Goal: Check status: Check status

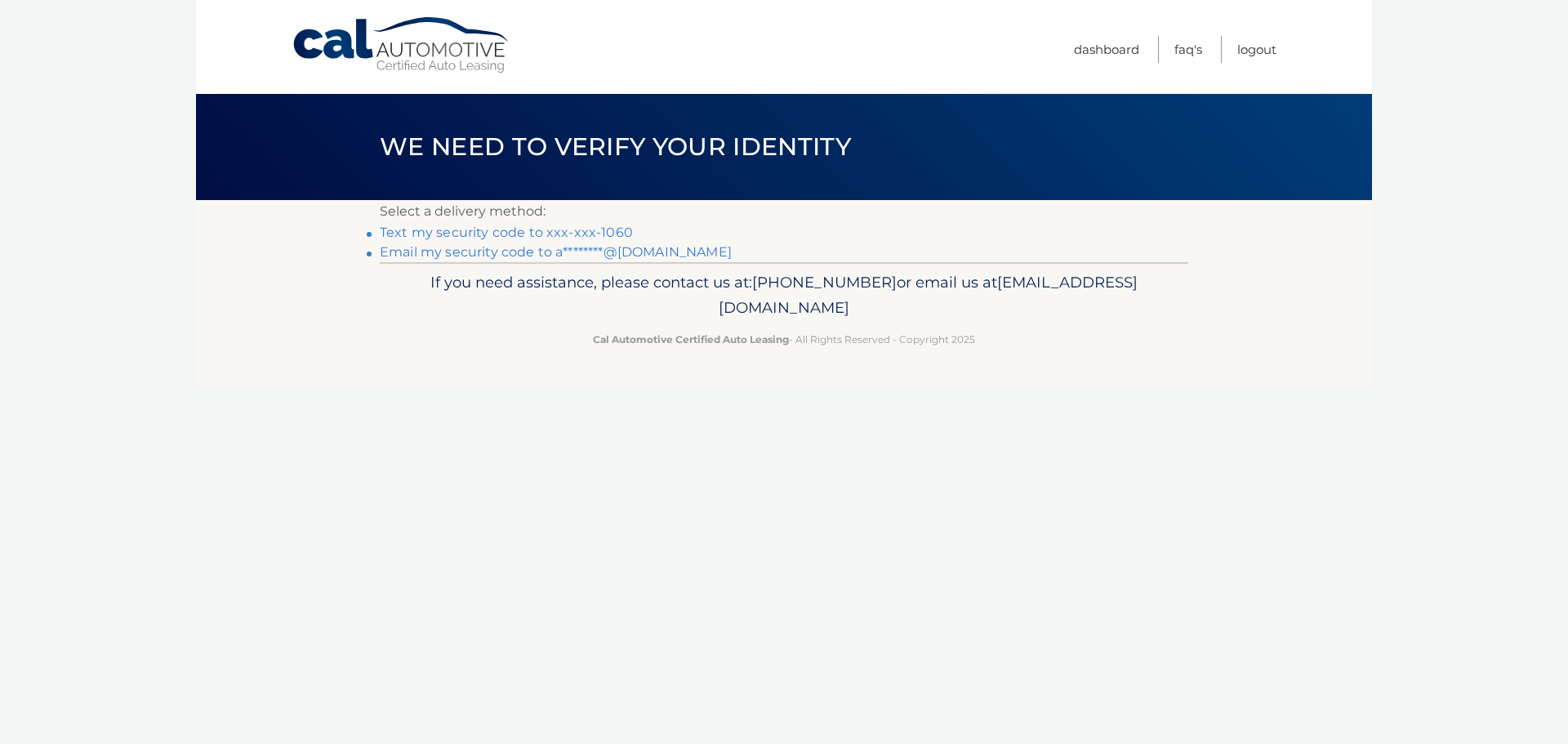
click at [549, 230] on link "Text my security code to xxx-xxx-1060" at bounding box center [507, 232] width 253 height 16
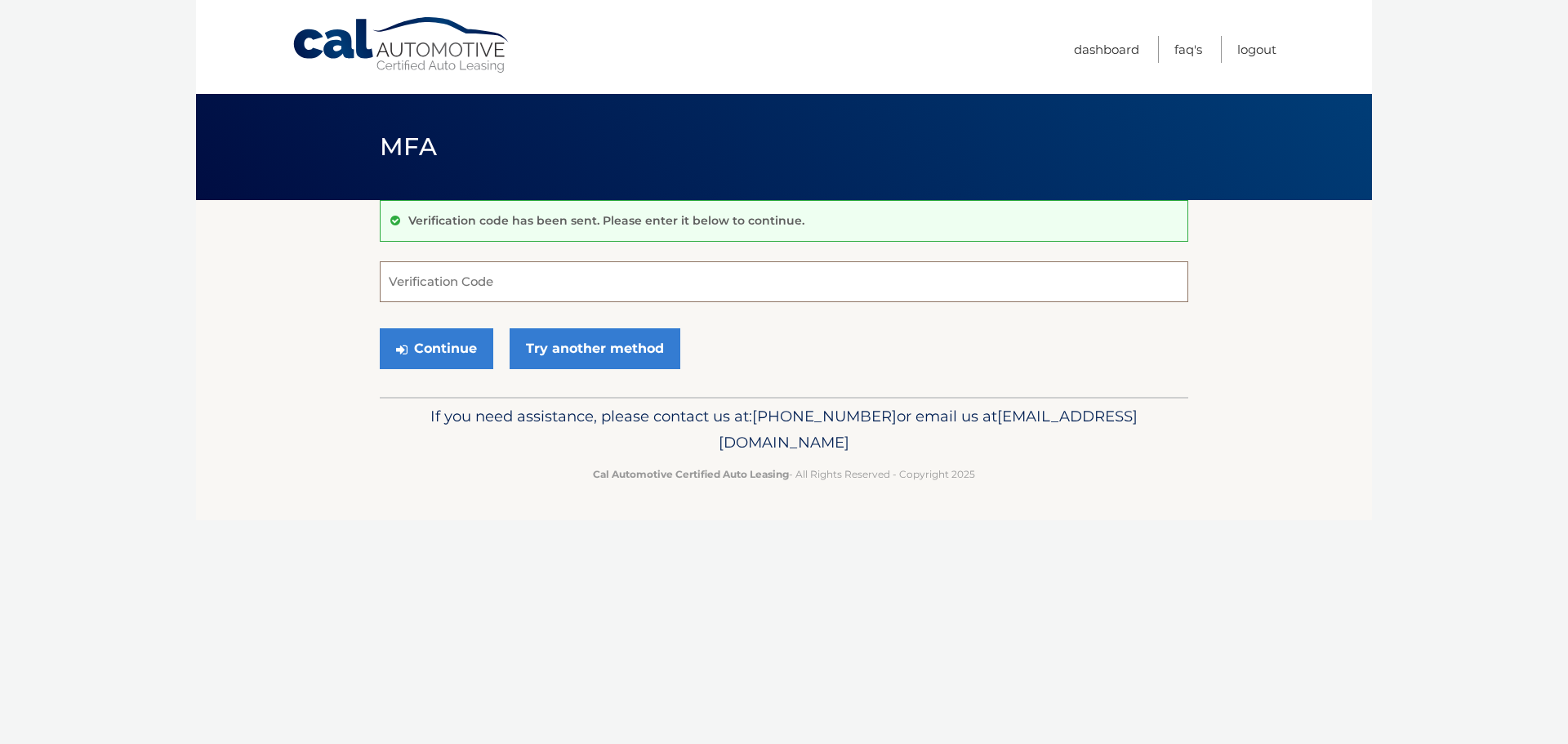
click at [555, 292] on input "Verification Code" at bounding box center [784, 282] width 809 height 41
type input "041698"
click at [406, 342] on button "Continue" at bounding box center [437, 349] width 113 height 41
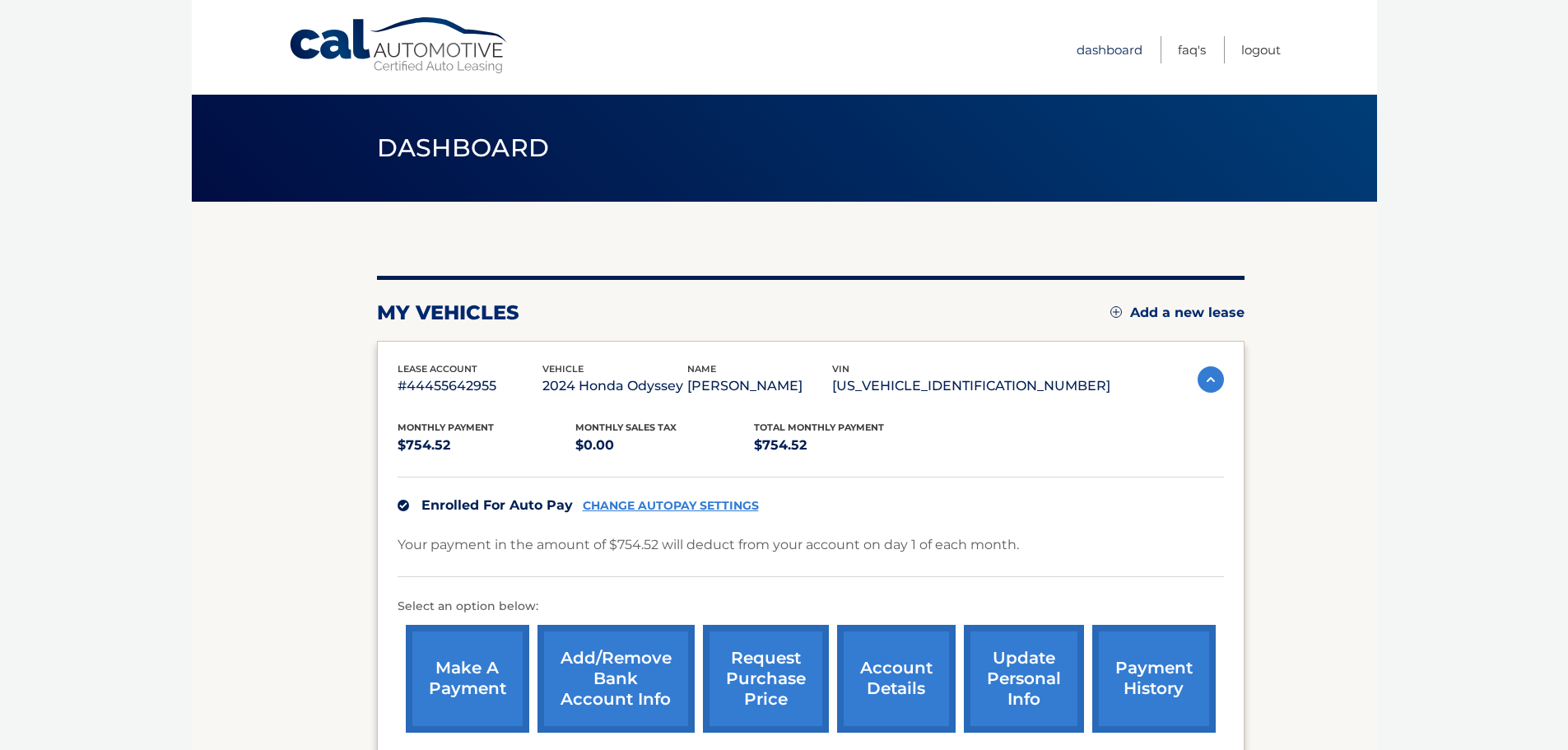
click at [1087, 51] on link "Dashboard" at bounding box center [1110, 50] width 66 height 27
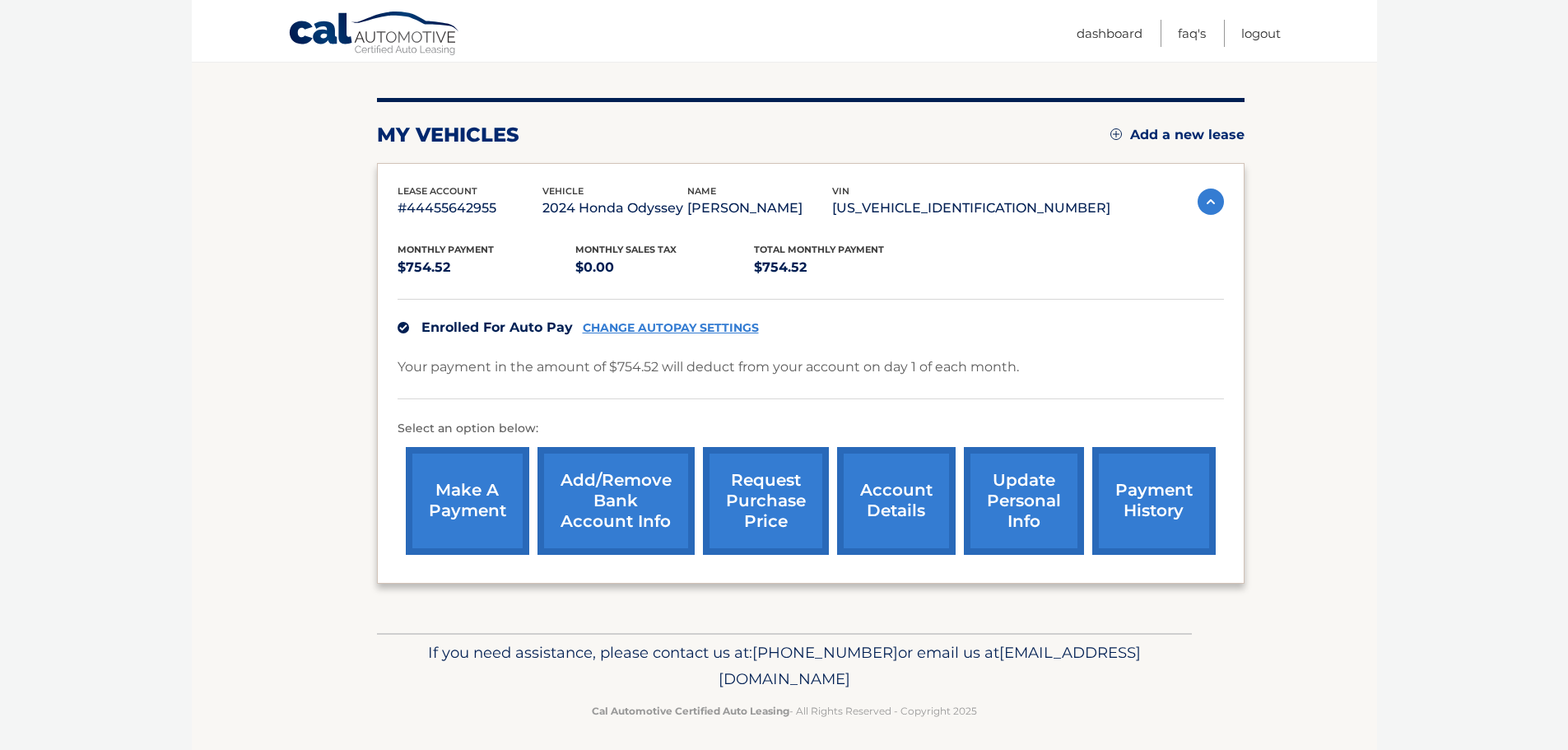
scroll to position [185, 0]
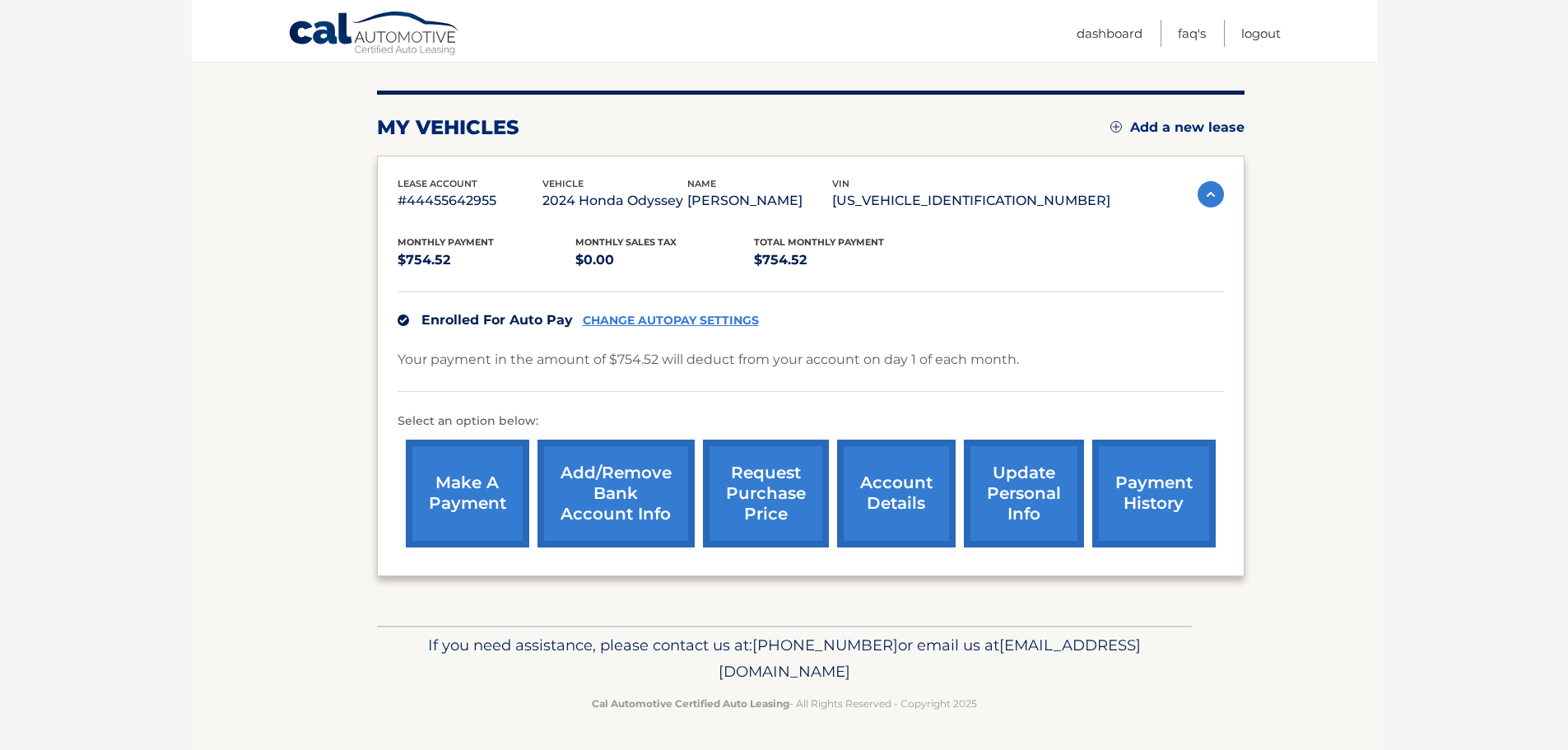
click at [798, 512] on link "request purchase price" at bounding box center [765, 493] width 126 height 108
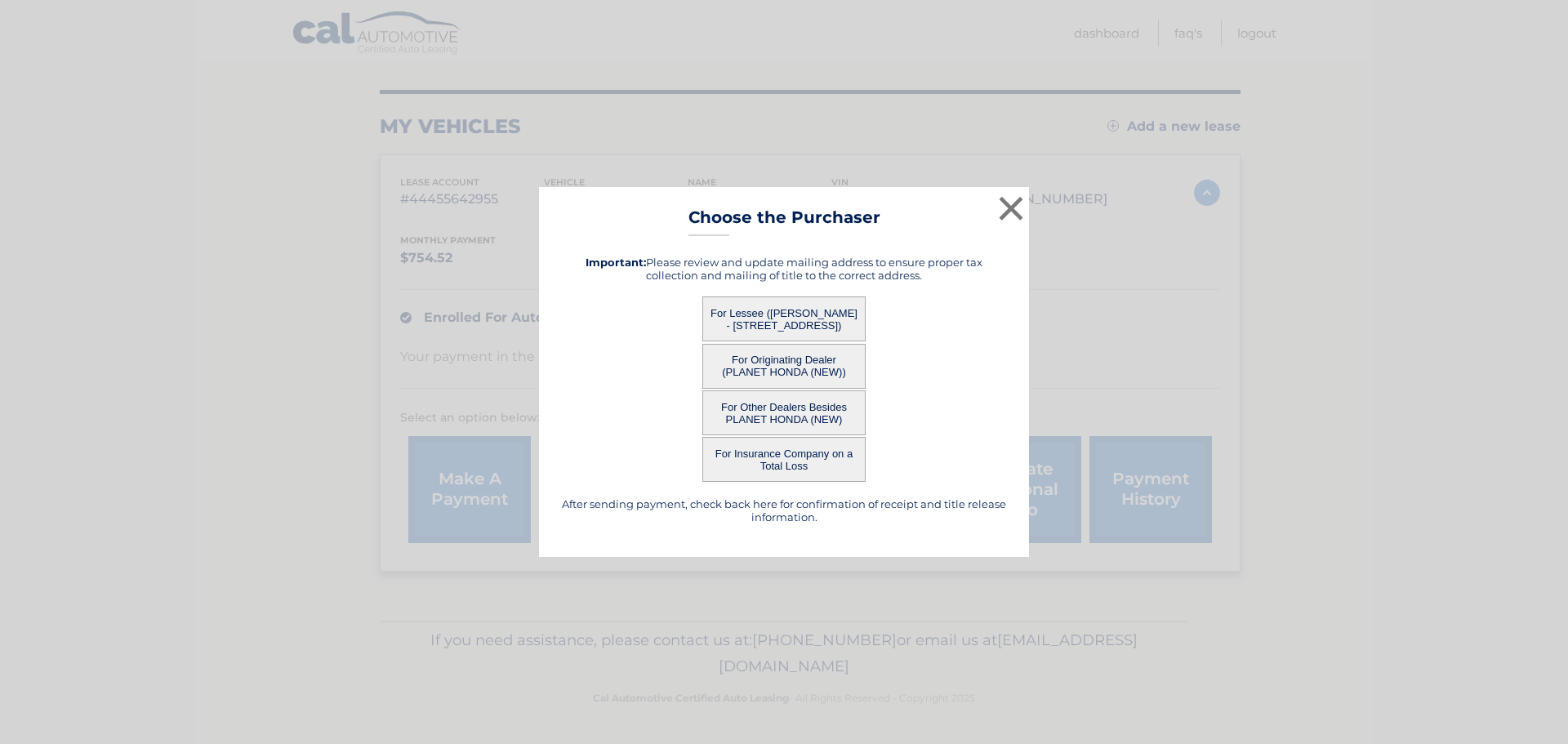
click at [808, 363] on button "For Originating Dealer (PLANET HONDA (NEW))" at bounding box center [783, 366] width 163 height 45
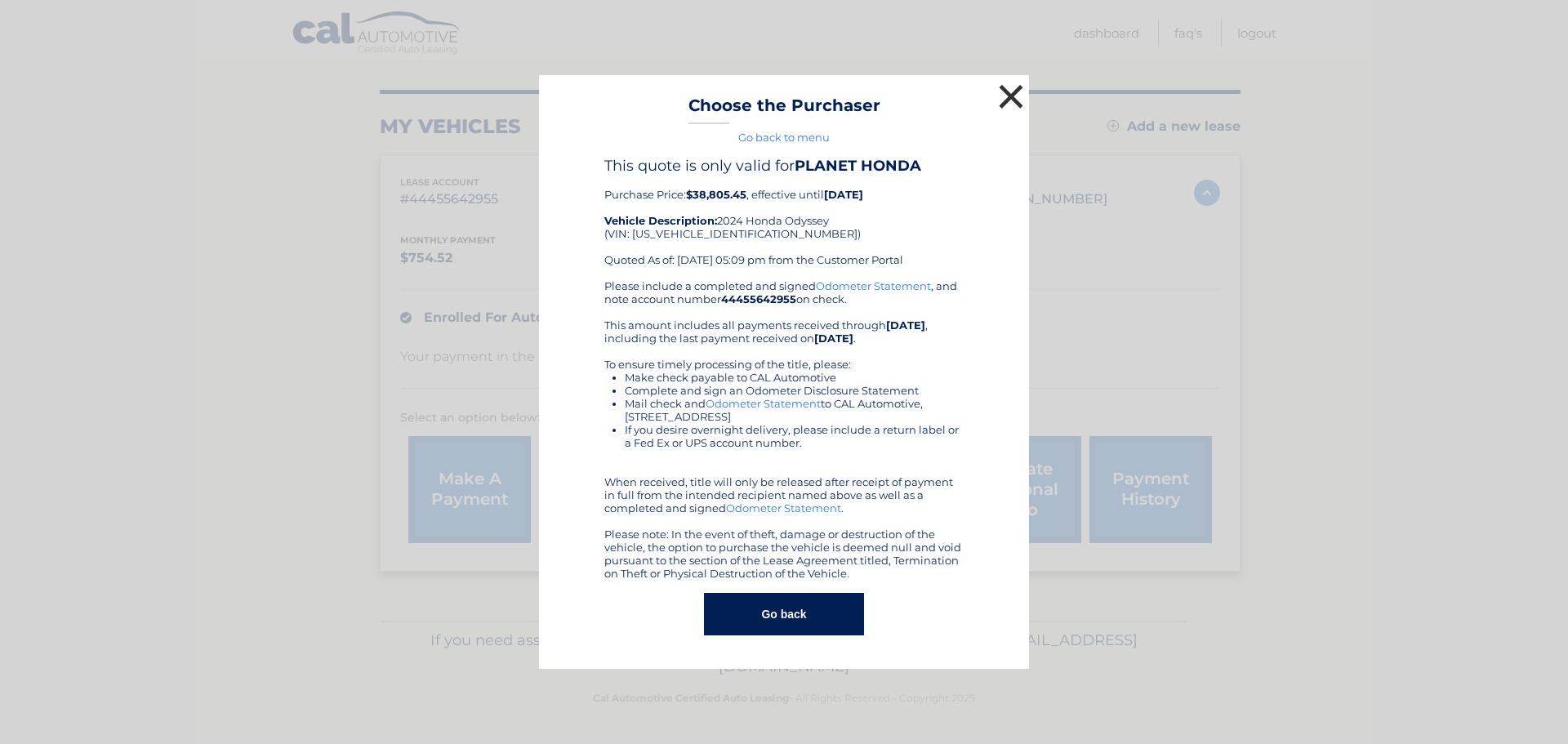
click at [1012, 98] on button "×" at bounding box center [1011, 96] width 33 height 33
